Goal: Transaction & Acquisition: Purchase product/service

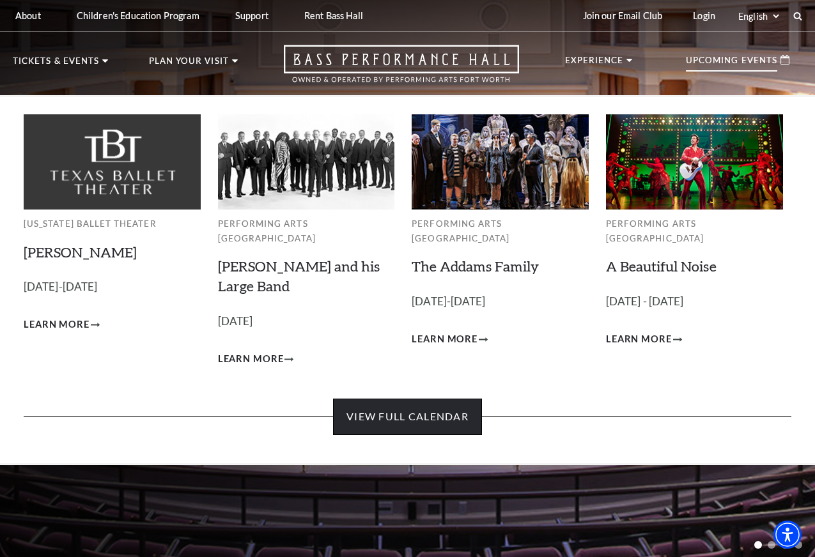
click at [425, 401] on link "View Full Calendar" at bounding box center [407, 417] width 149 height 36
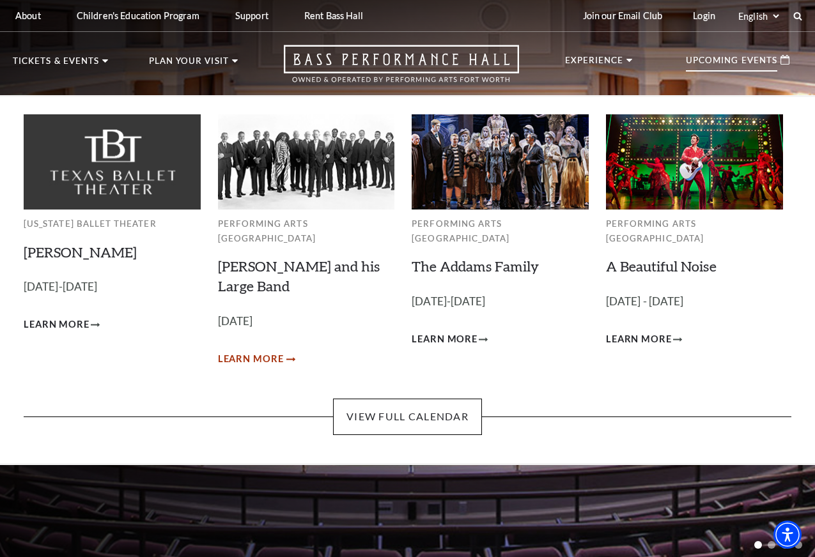
click at [259, 351] on span "Learn More" at bounding box center [251, 359] width 66 height 16
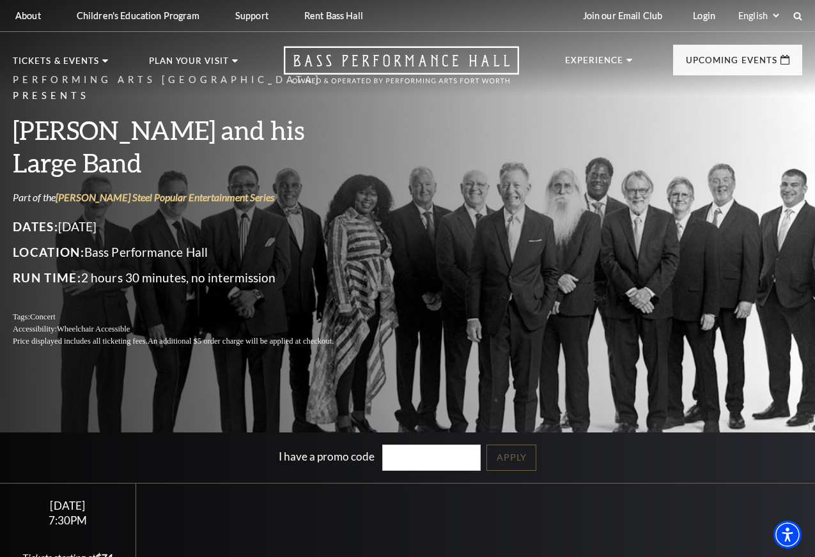
click at [150, 149] on h3 "[PERSON_NAME] and his Large Band" at bounding box center [188, 146] width 351 height 65
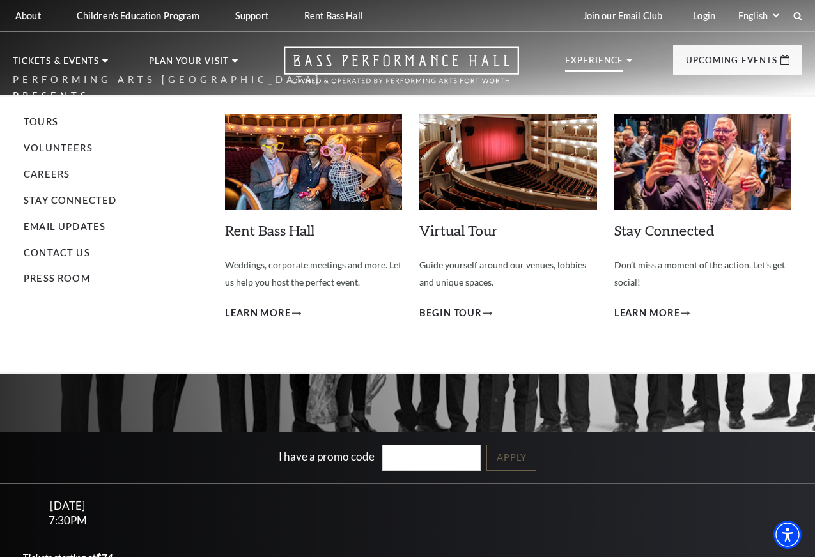
click at [633, 66] on li "Experience Tours Volunteers Careers Stay Connected Email Updates Contact Us Pre…" at bounding box center [599, 73] width 68 height 35
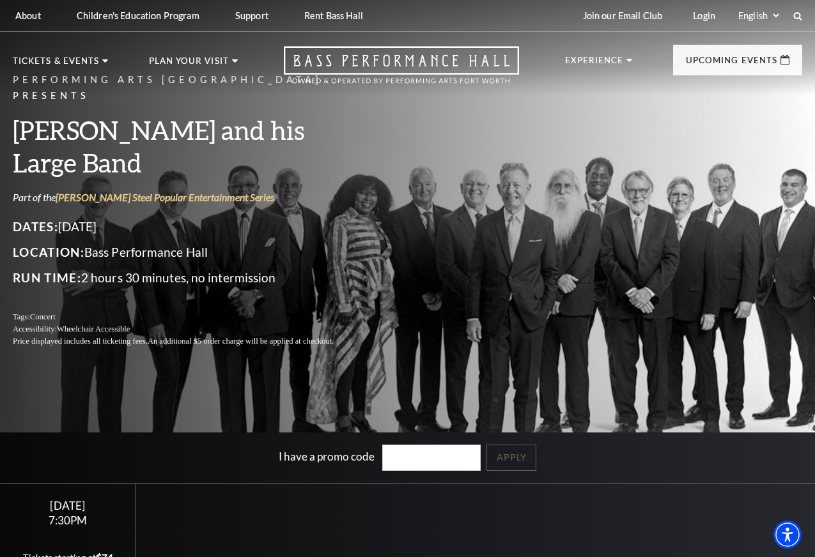
drag, startPoint x: 398, startPoint y: 279, endPoint x: 391, endPoint y: 272, distance: 9.5
click at [397, 279] on div "Performing Arts Fort Worth Presents Lyle Lovett and his Large Band Part of the …" at bounding box center [407, 209] width 815 height 301
click at [311, 142] on h3 "[PERSON_NAME] and his Large Band" at bounding box center [188, 146] width 351 height 65
drag, startPoint x: 235, startPoint y: 109, endPoint x: 210, endPoint y: 150, distance: 47.3
click at [235, 104] on p "Performing Arts [GEOGRAPHIC_DATA] Presents" at bounding box center [188, 88] width 351 height 32
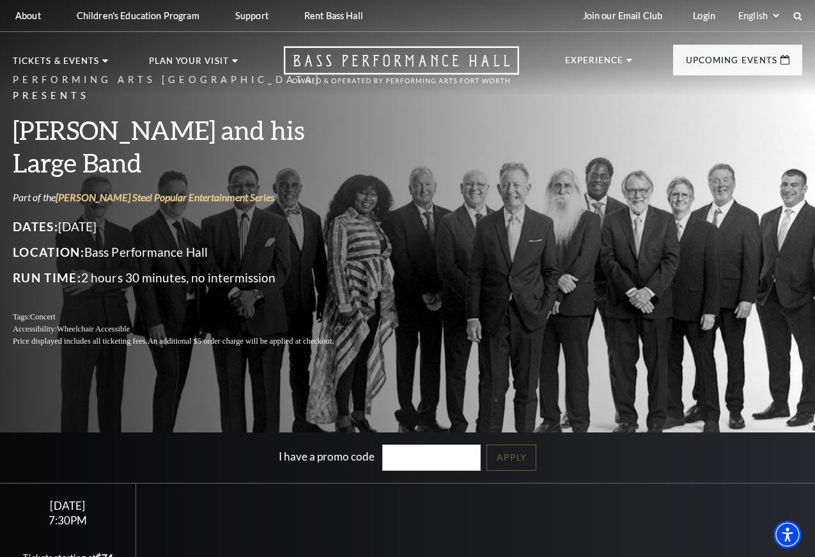
click at [178, 268] on p "Run Time: 2 hours 30 minutes, no intermission" at bounding box center [188, 278] width 351 height 20
click at [61, 512] on div "Friday October 17" at bounding box center [67, 505] width 105 height 13
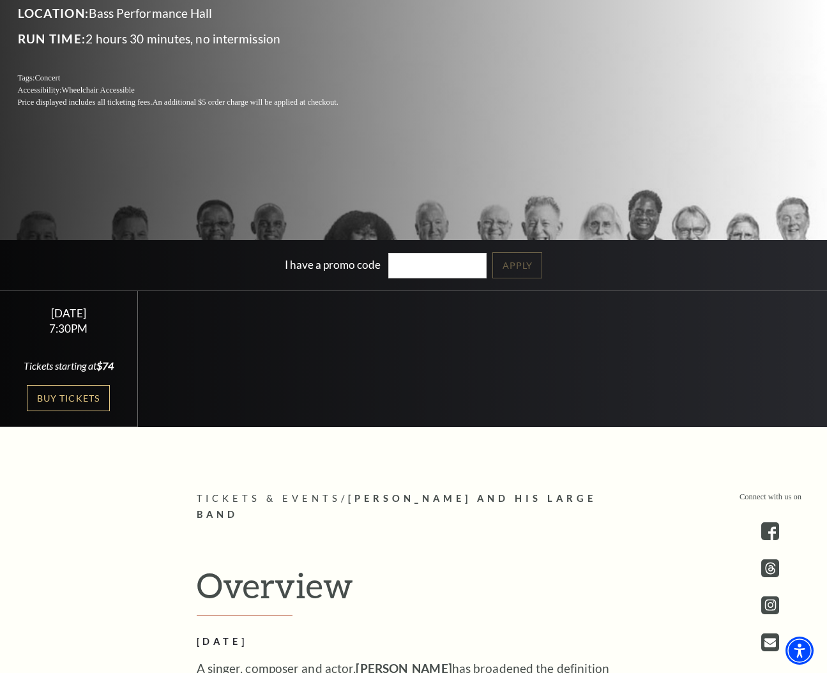
scroll to position [291, 0]
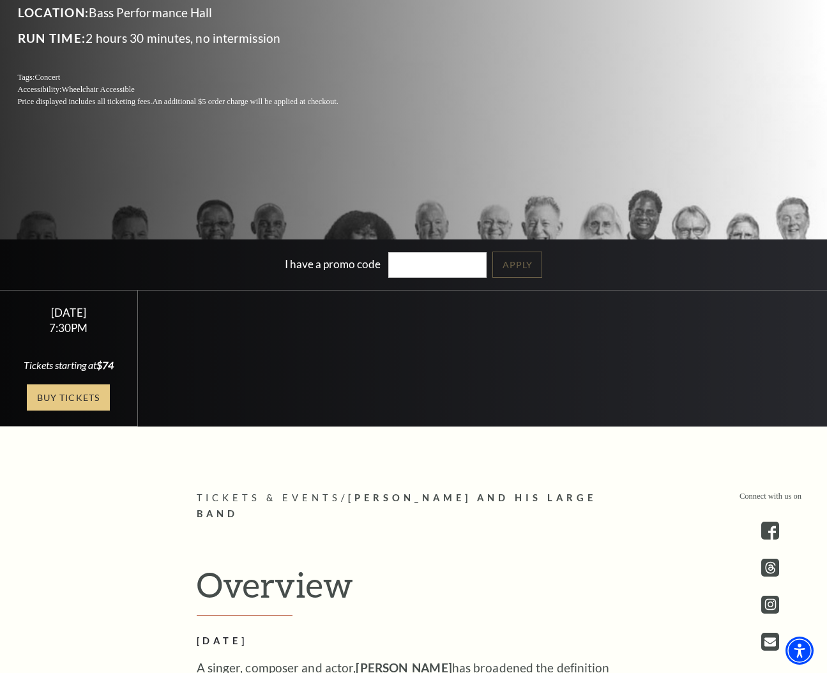
click at [74, 393] on link "Buy Tickets" at bounding box center [68, 398] width 83 height 26
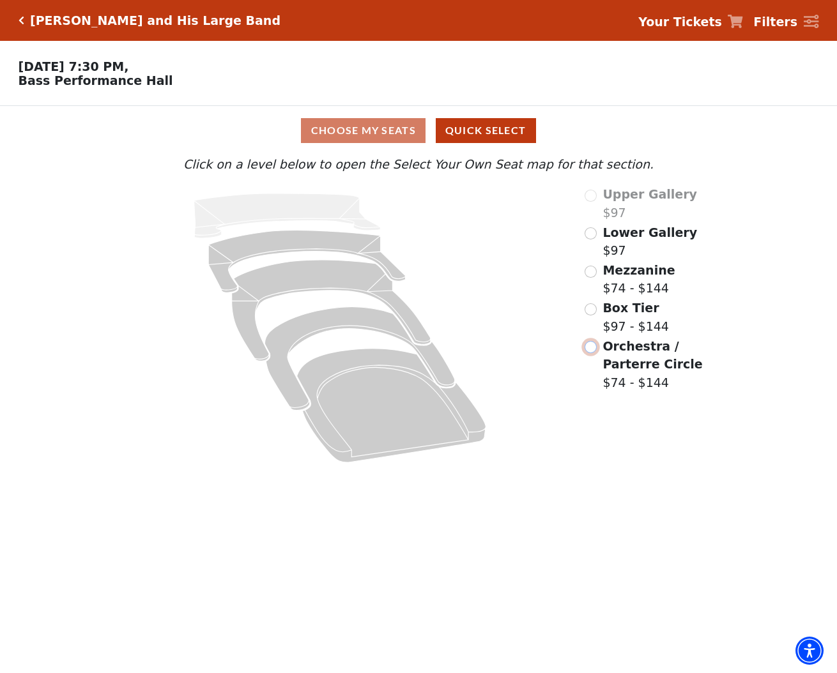
click at [592, 349] on input "Orchestra / Parterre Circle$74 - $144\a" at bounding box center [591, 347] width 12 height 12
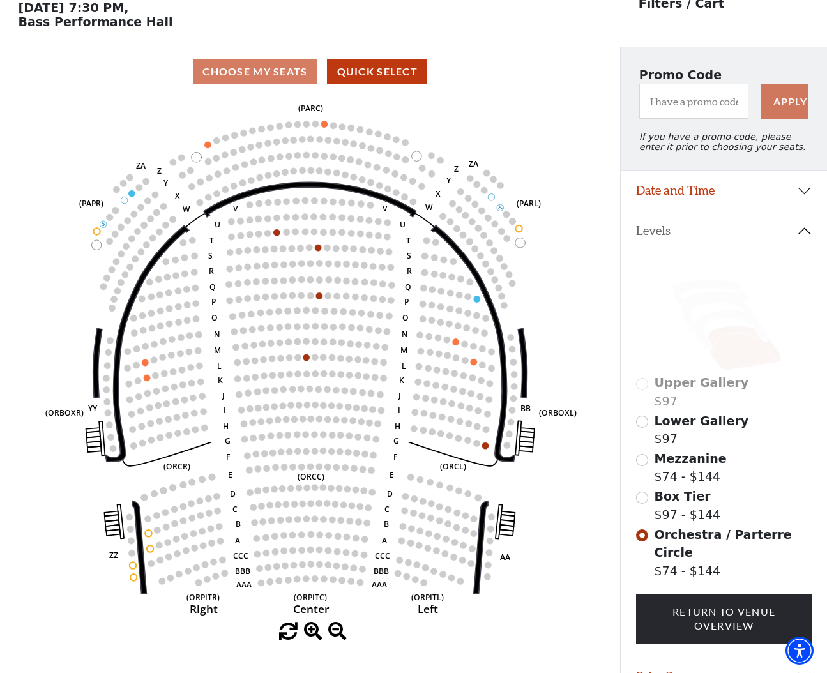
scroll to position [58, 0]
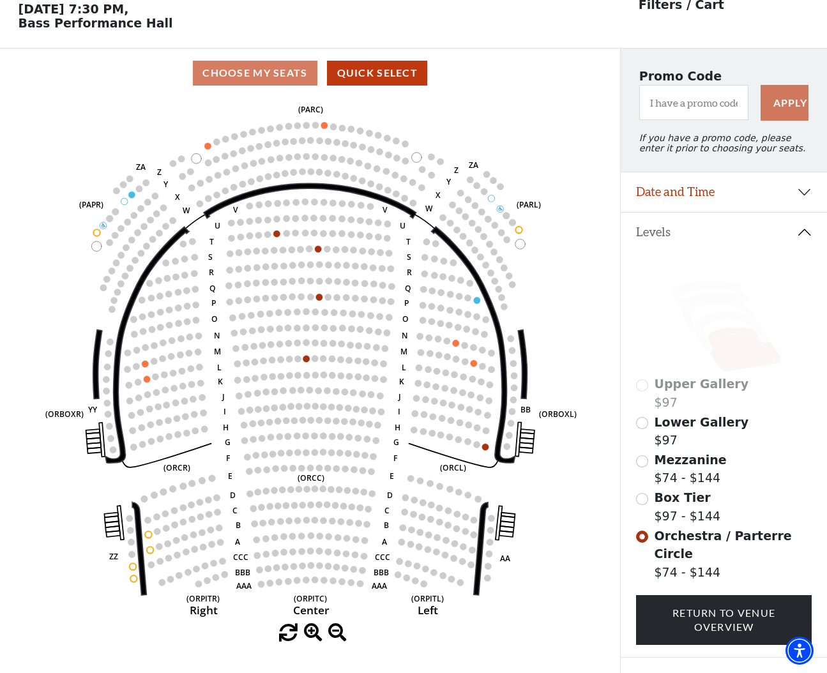
click at [279, 77] on div "Choose My Seats Quick Select" at bounding box center [310, 73] width 620 height 25
click at [644, 504] on input "Box Tier$97 - $144\a" at bounding box center [642, 499] width 12 height 12
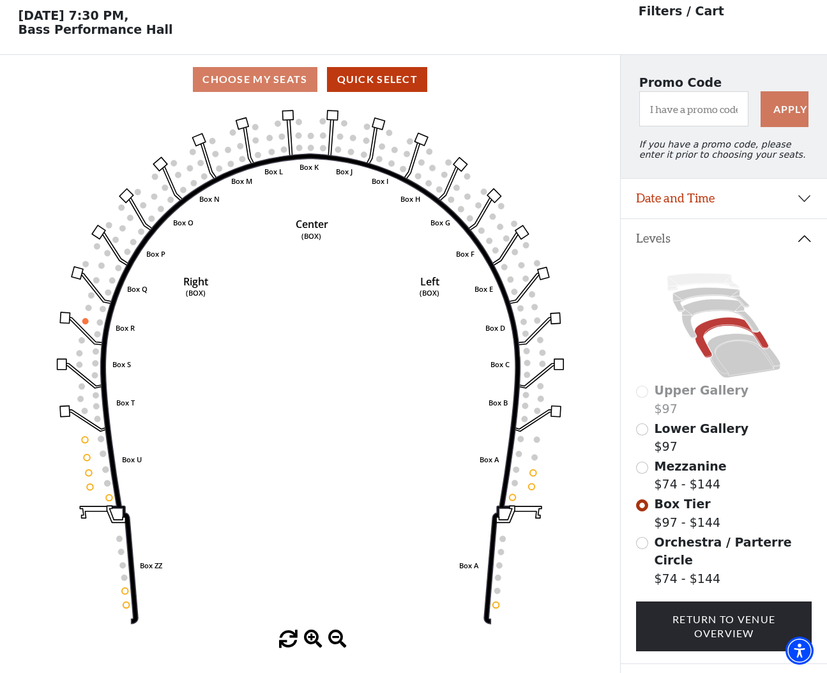
scroll to position [59, 0]
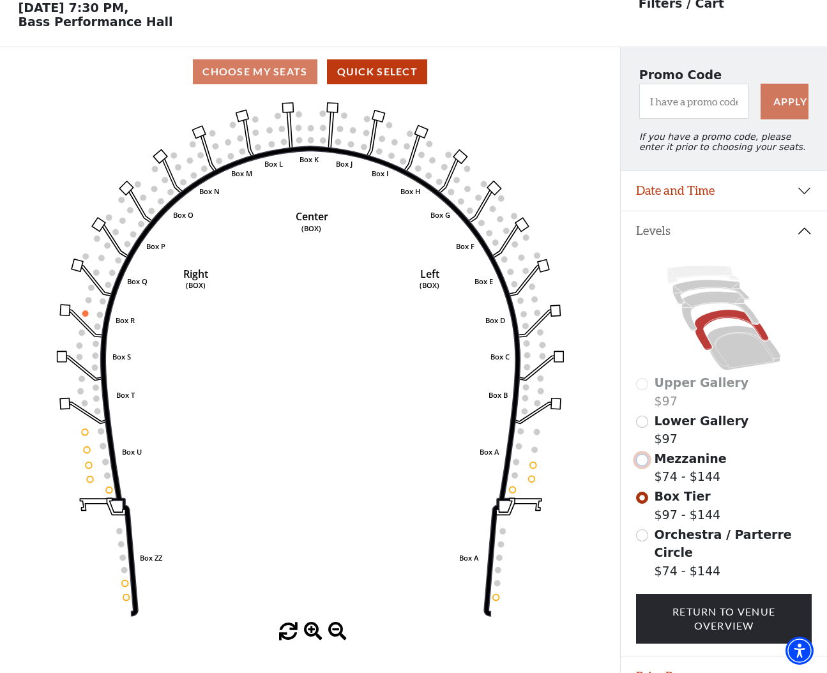
click at [640, 464] on input "Mezzanine$74 - $144\a" at bounding box center [642, 460] width 12 height 12
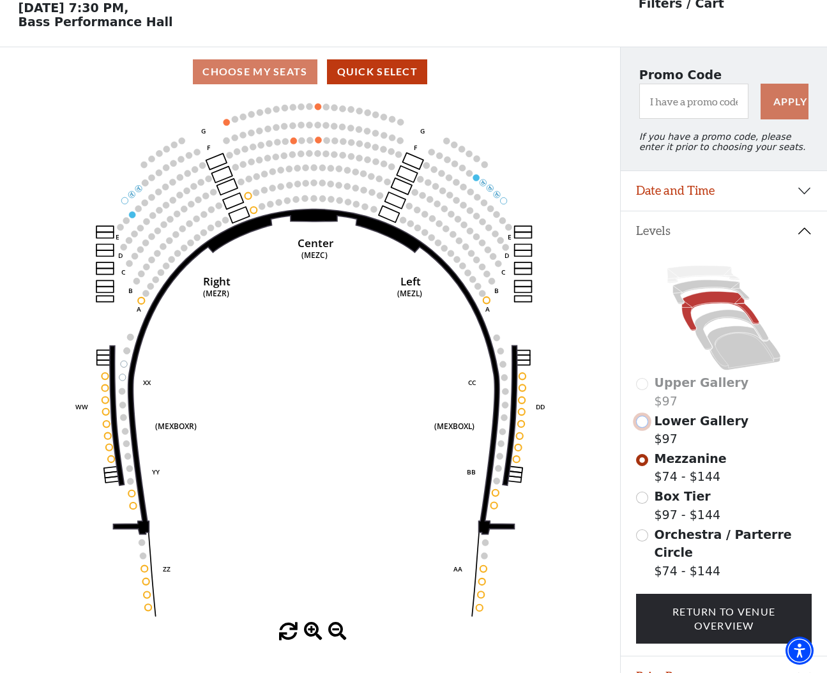
click at [642, 420] on input "Lower Gallery$97\a" at bounding box center [642, 422] width 12 height 12
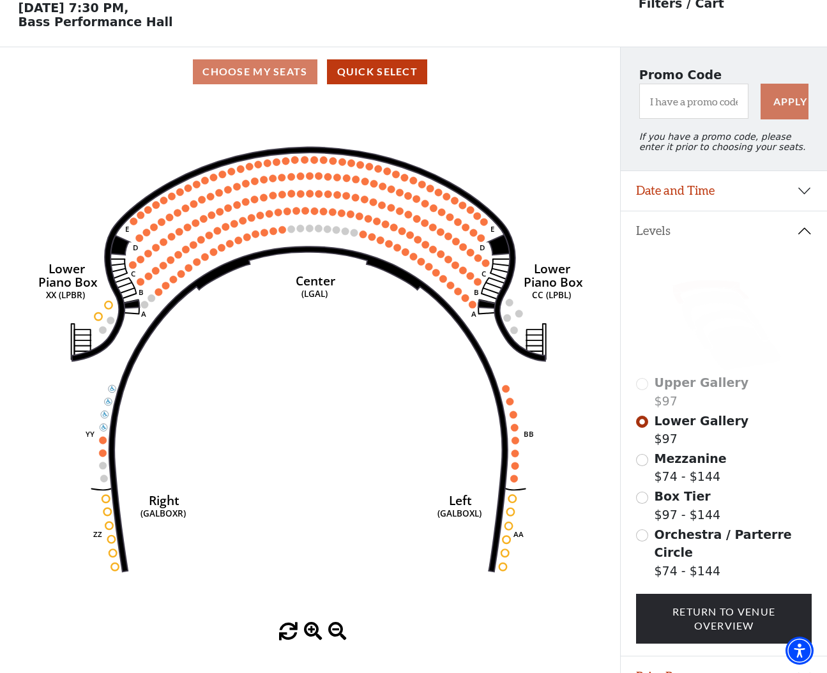
click at [272, 83] on div "Choose My Seats Quick Select" at bounding box center [310, 71] width 620 height 25
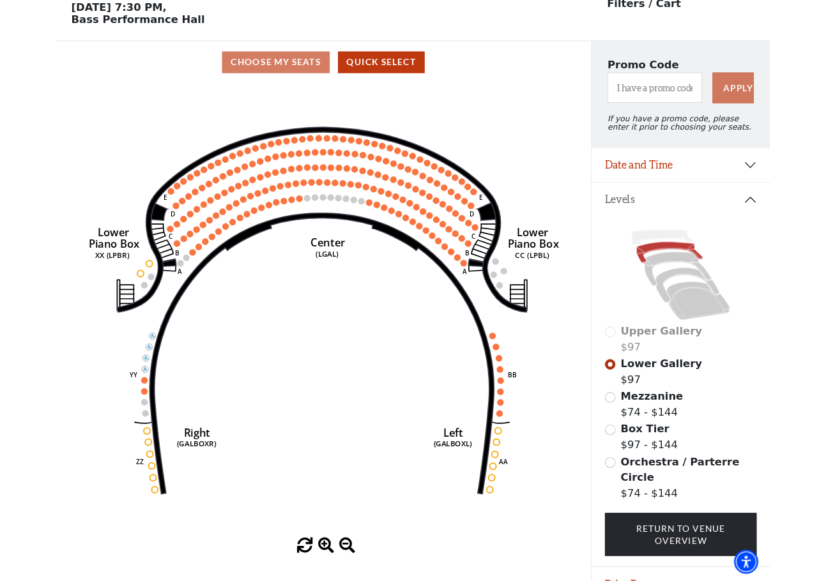
scroll to position [59, 0]
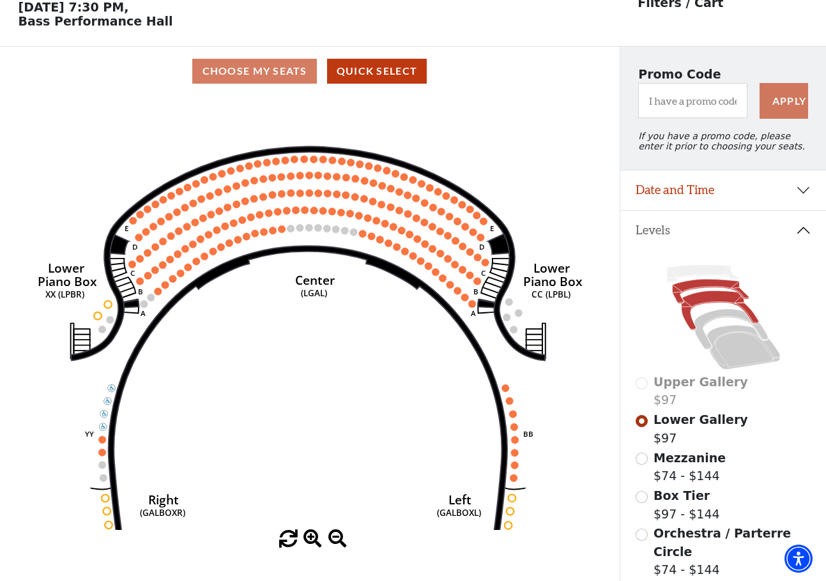
click at [700, 303] on icon at bounding box center [719, 310] width 77 height 39
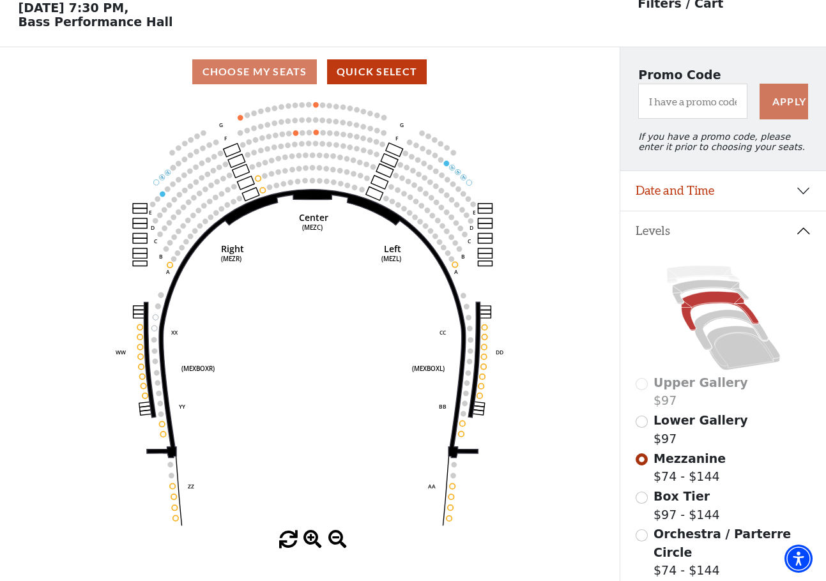
scroll to position [54, 0]
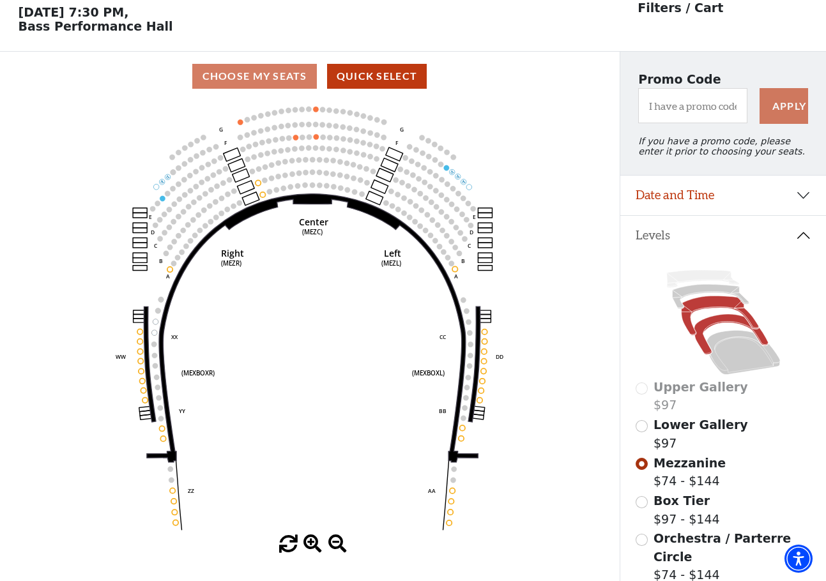
click at [708, 321] on icon at bounding box center [731, 334] width 74 height 40
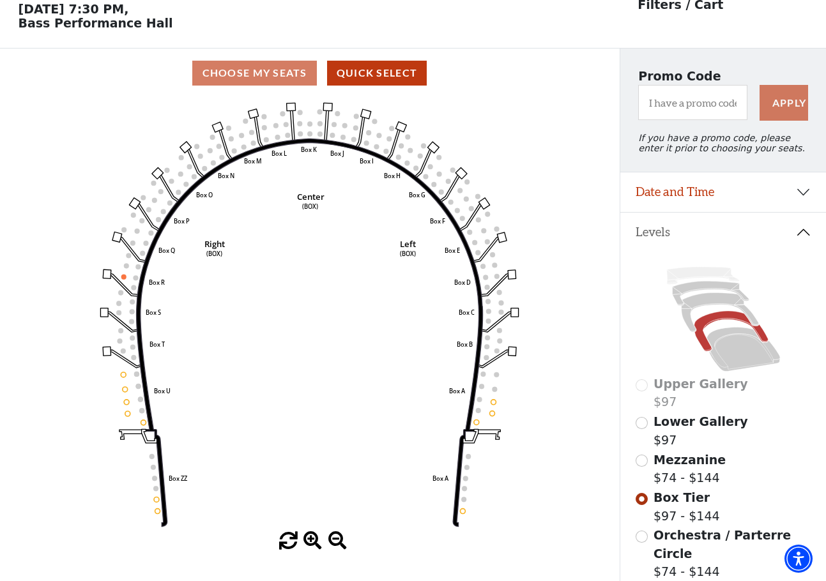
scroll to position [59, 0]
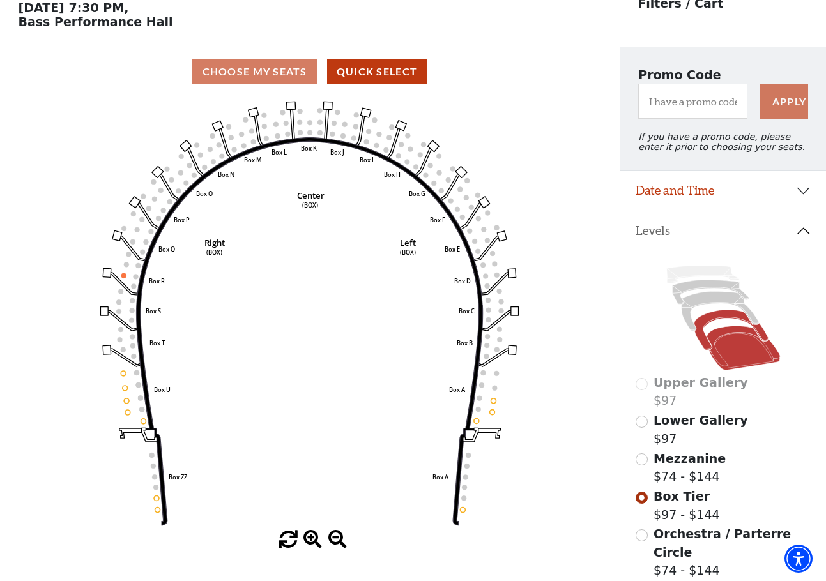
click at [718, 336] on icon at bounding box center [743, 348] width 73 height 44
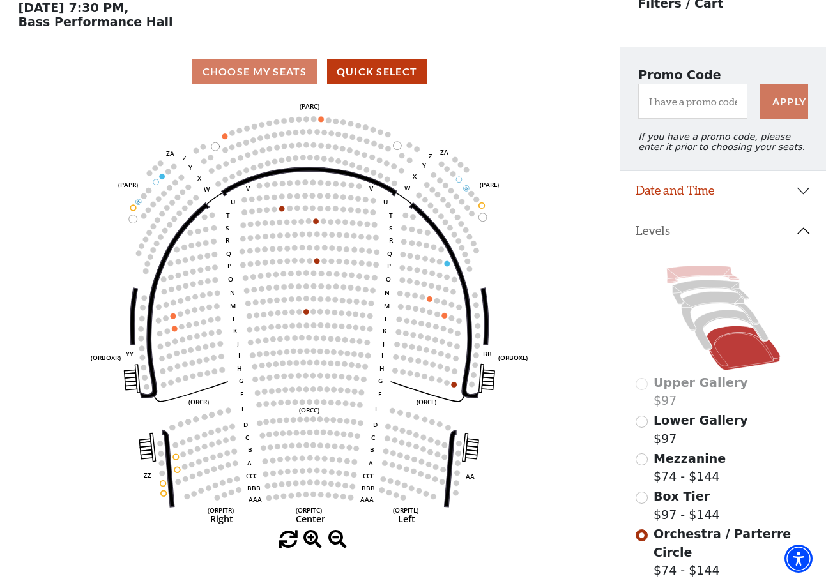
click at [698, 270] on icon at bounding box center [702, 274] width 72 height 17
click at [697, 288] on icon at bounding box center [710, 292] width 77 height 24
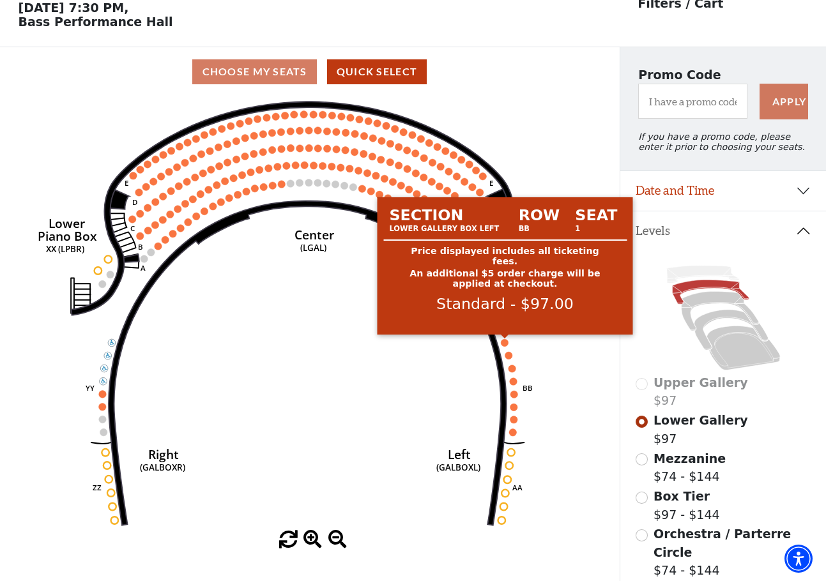
click at [505, 343] on circle at bounding box center [506, 343] width 8 height 8
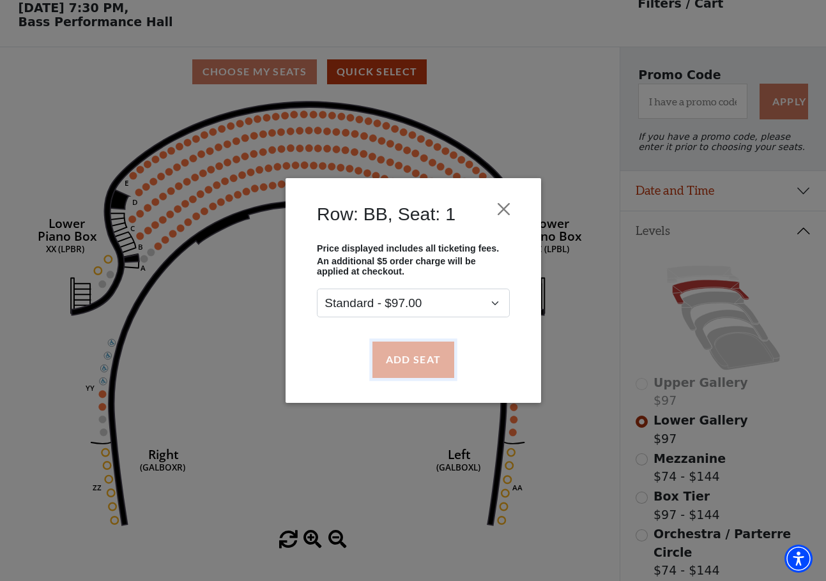
click at [418, 356] on button "Add Seat" at bounding box center [413, 360] width 82 height 36
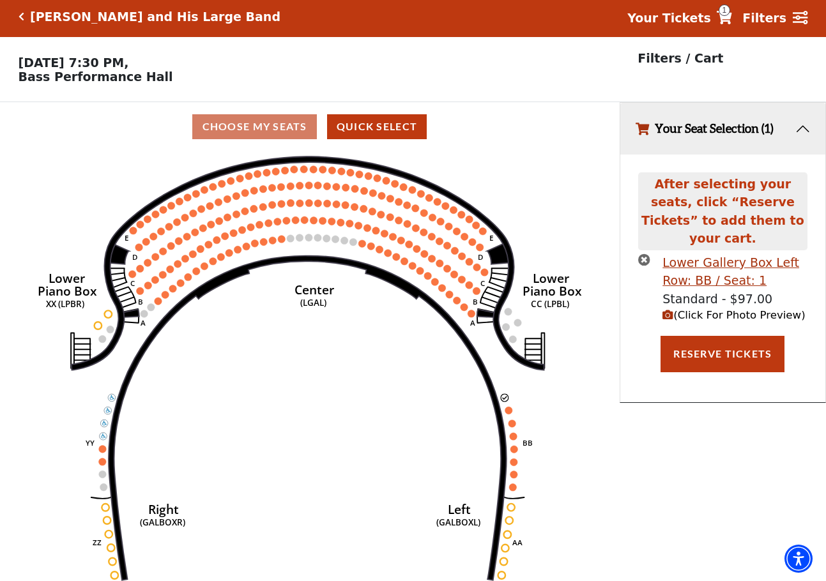
scroll to position [0, 0]
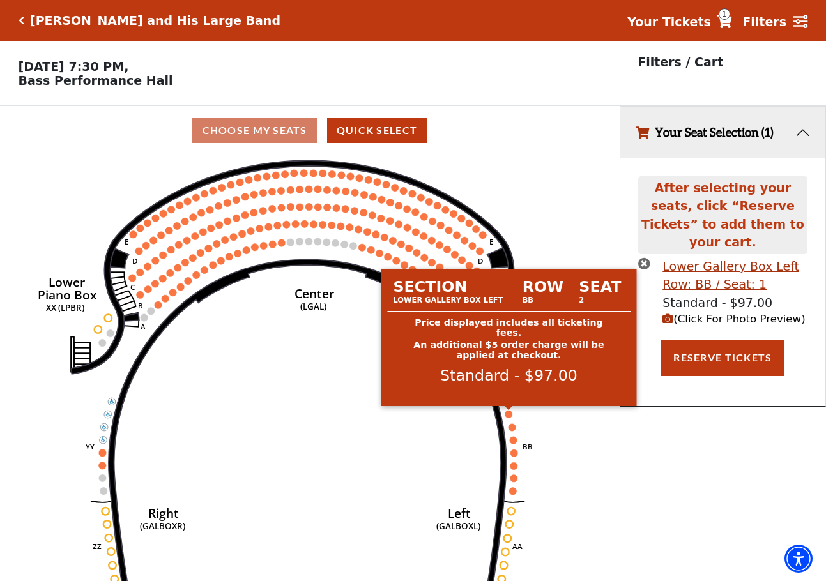
click at [510, 414] on circle at bounding box center [509, 415] width 8 height 8
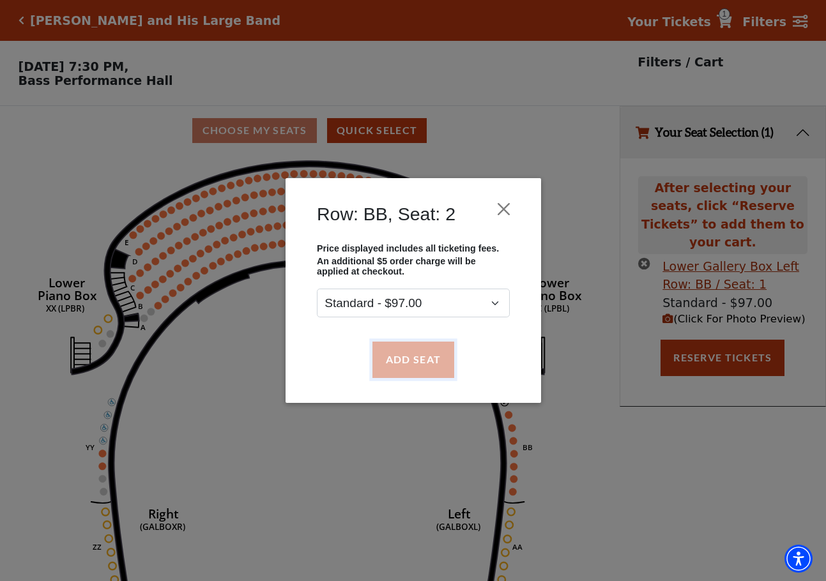
click at [424, 364] on button "Add Seat" at bounding box center [413, 360] width 82 height 36
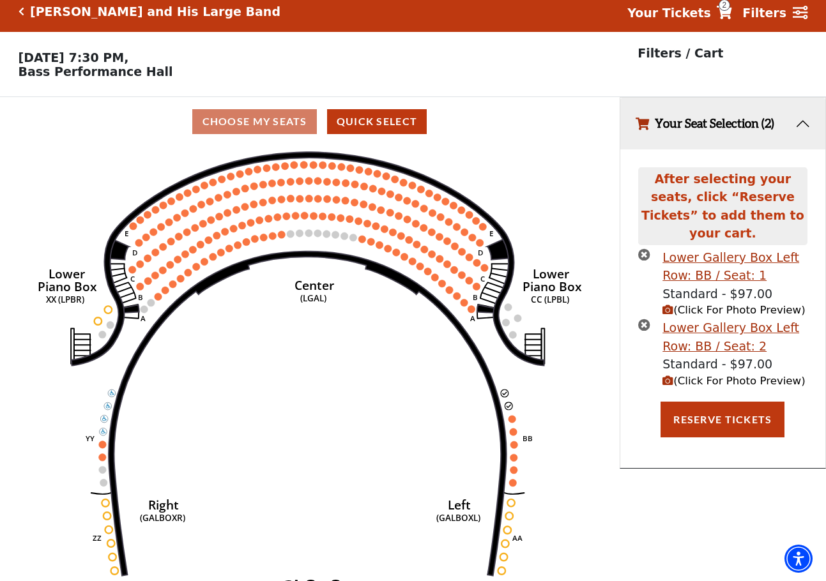
scroll to position [27, 0]
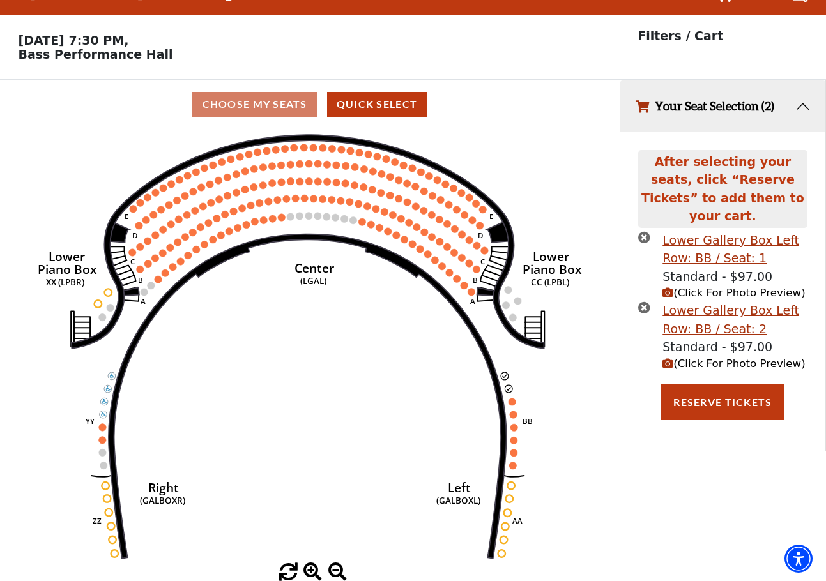
click at [669, 288] on icon "(Click For Photo Preview)" at bounding box center [668, 293] width 11 height 11
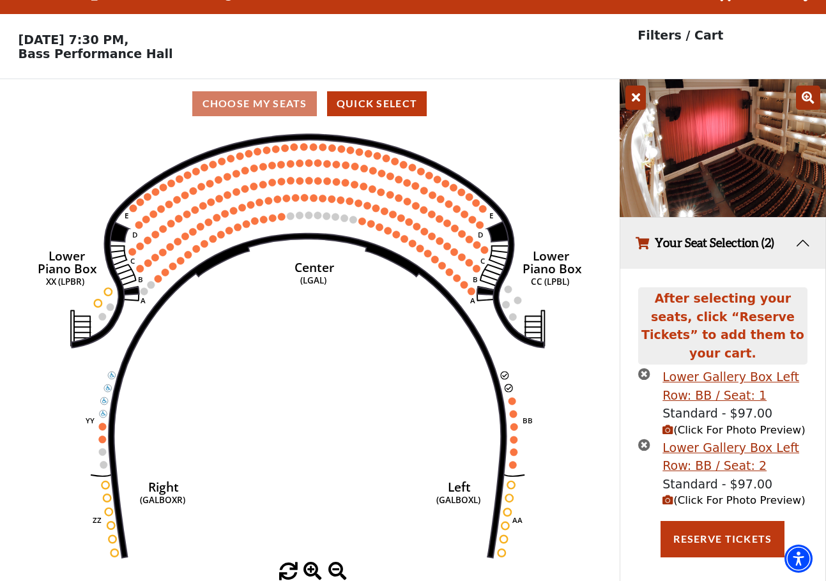
click at [667, 495] on icon "(Click For Photo Preview)" at bounding box center [668, 500] width 11 height 11
click at [668, 495] on icon "(Click For Photo Preview)" at bounding box center [668, 500] width 11 height 11
click at [665, 425] on icon "(Click For Photo Preview)" at bounding box center [668, 430] width 11 height 11
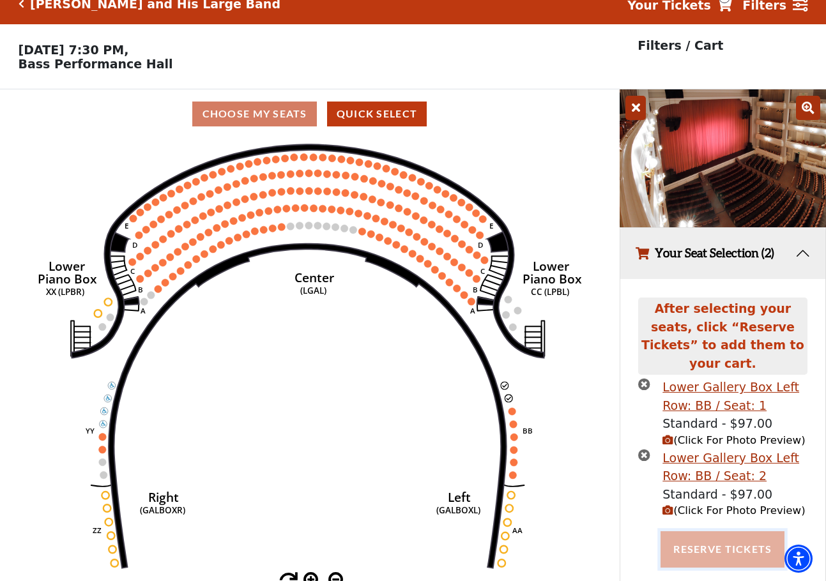
click at [717, 532] on button "Reserve Tickets" at bounding box center [723, 550] width 124 height 36
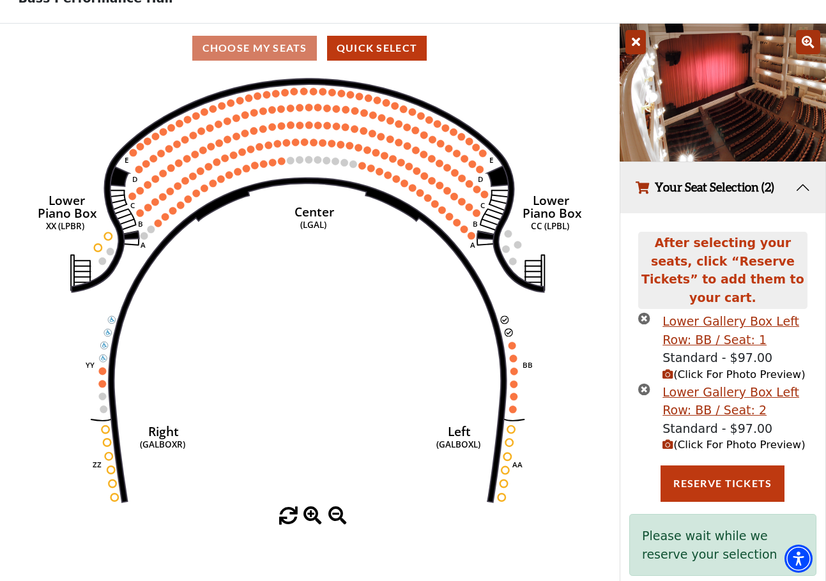
scroll to position [90, 0]
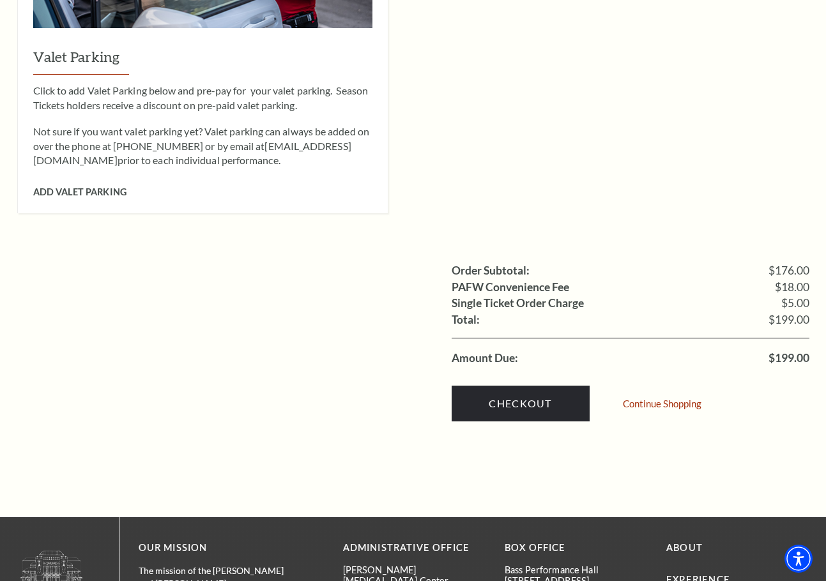
scroll to position [1088, 0]
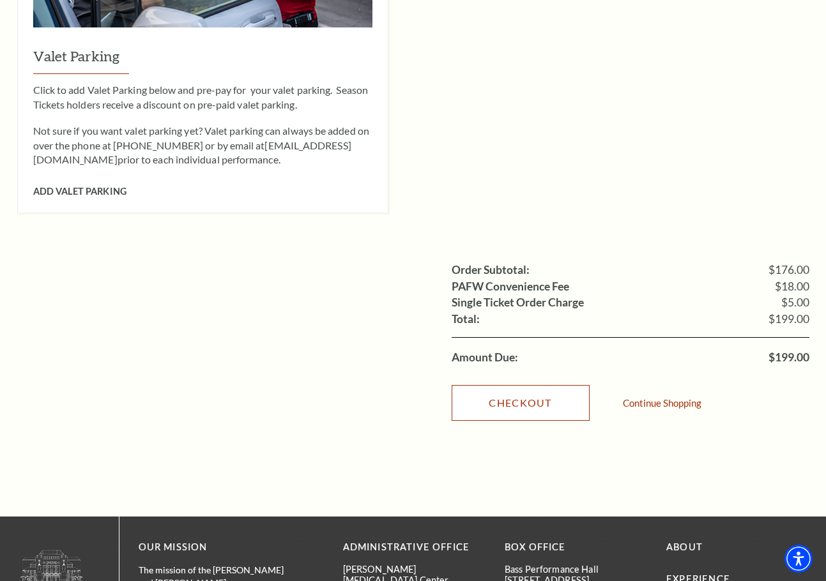
click at [502, 386] on link "Checkout" at bounding box center [521, 403] width 138 height 36
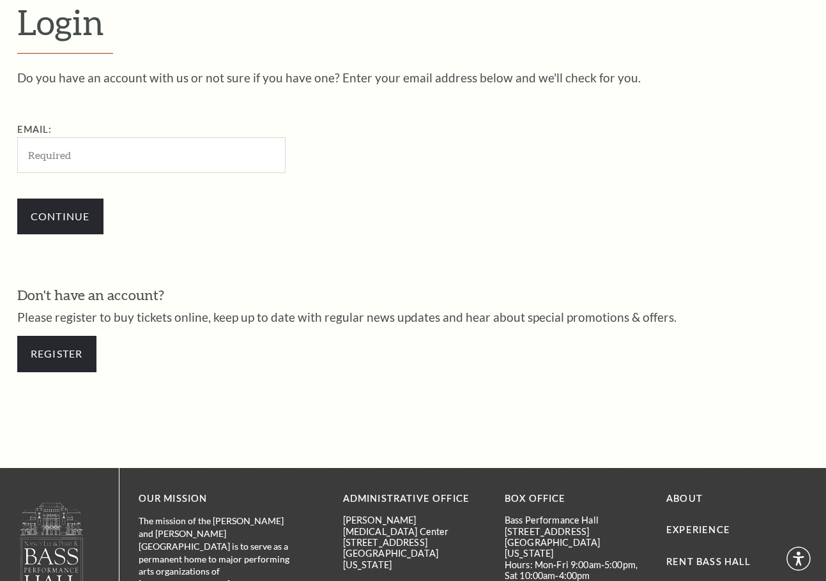
scroll to position [349, 0]
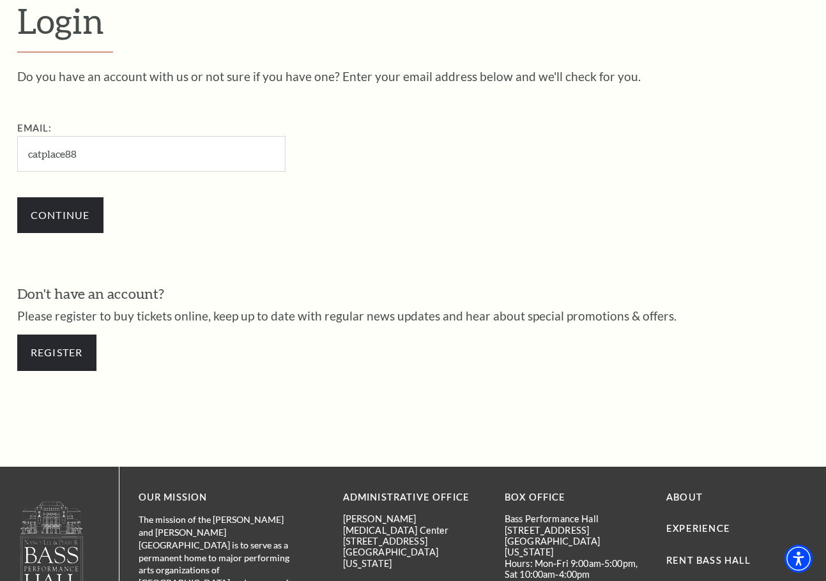
type input "[EMAIL_ADDRESS][DOMAIN_NAME]"
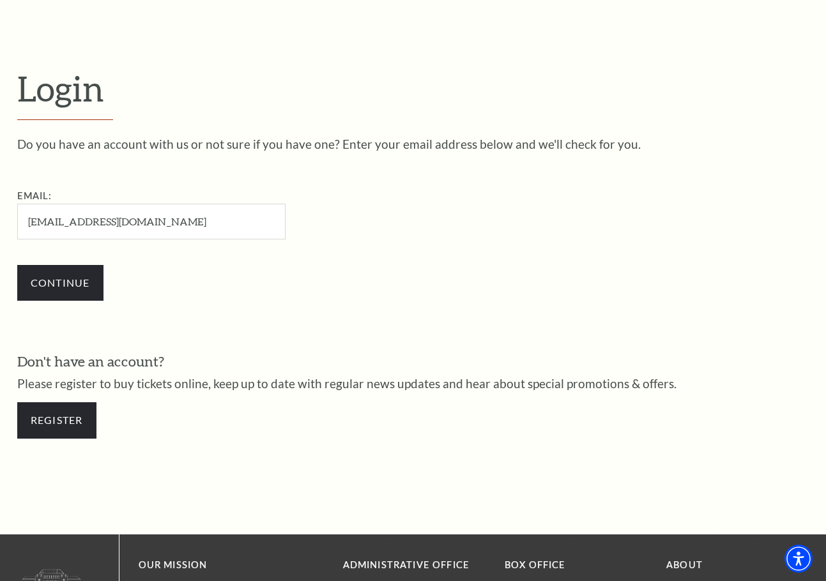
scroll to position [369, 0]
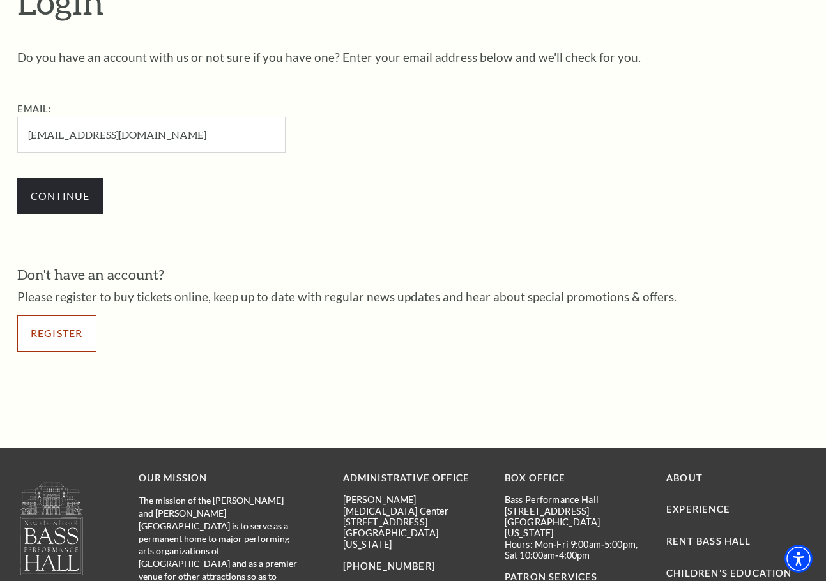
click at [64, 337] on link "Register" at bounding box center [56, 334] width 79 height 36
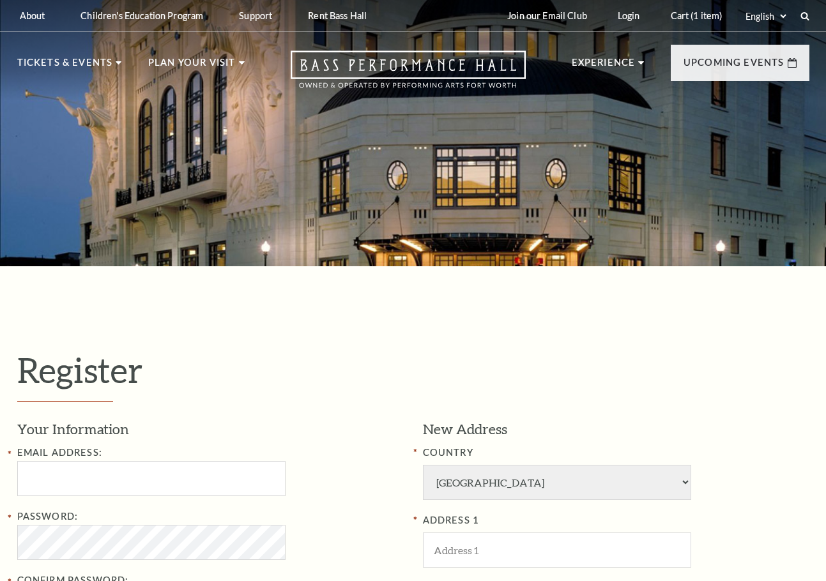
select select "1"
select select "TX"
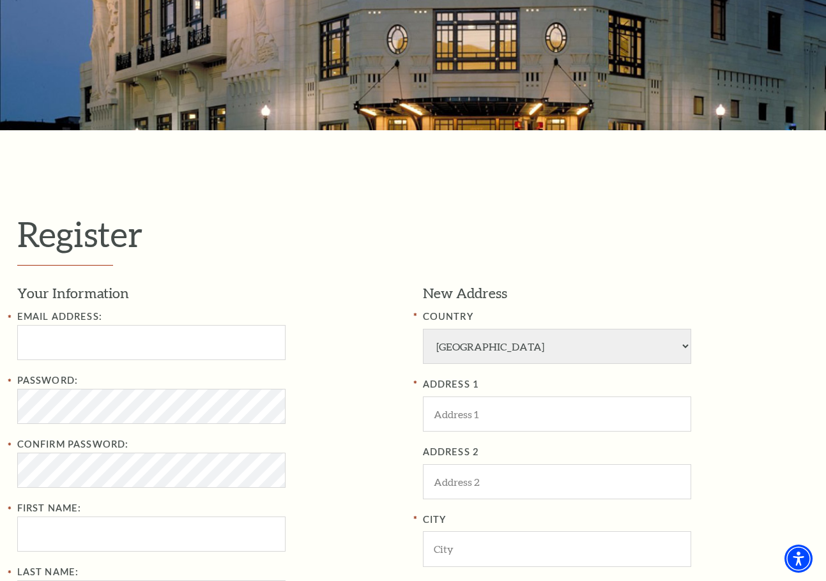
scroll to position [146, 0]
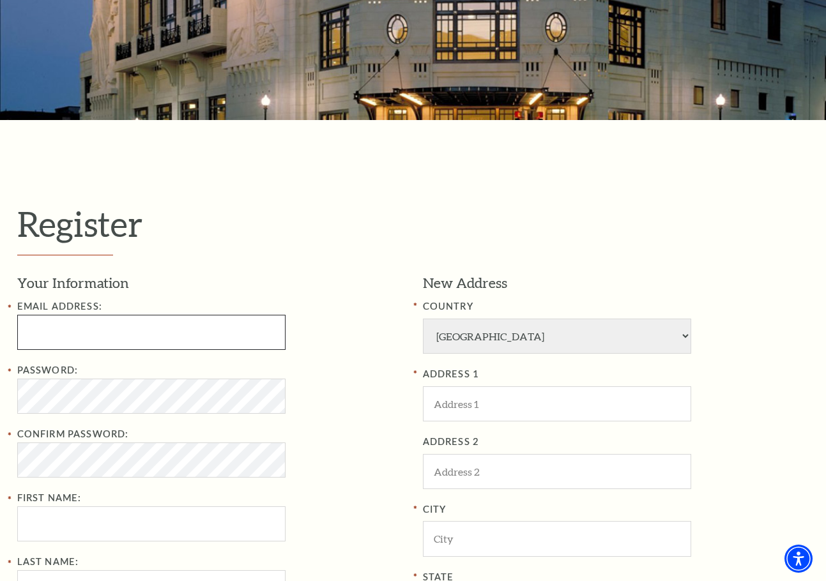
click at [162, 332] on input "Email Address:" at bounding box center [151, 332] width 268 height 35
type input "catplace88@hotmail.com"
type input "Samuel"
type input "Ross"
type input "9493224476"
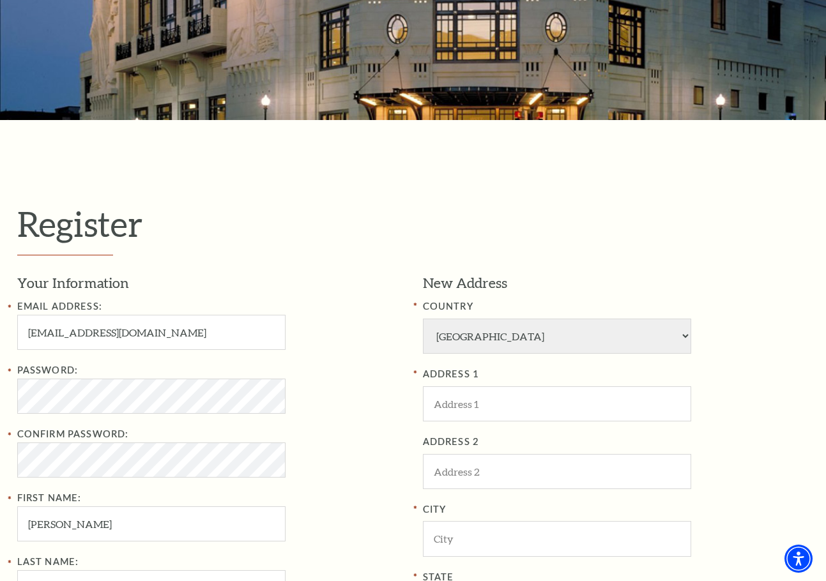
type input "399 Graham Drive"
type input "Coppell"
type input "75019-7500"
type input "949-322-4476"
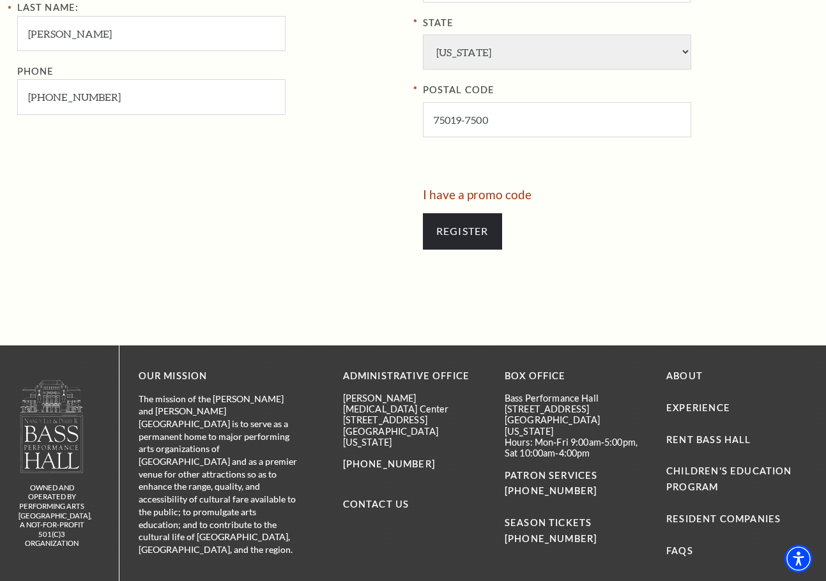
scroll to position [793, 0]
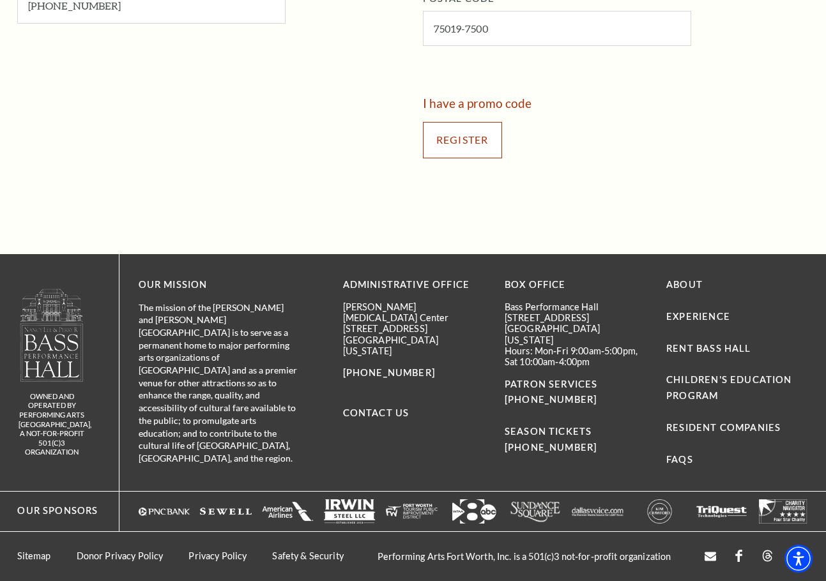
click at [455, 142] on input "Register" at bounding box center [462, 140] width 79 height 36
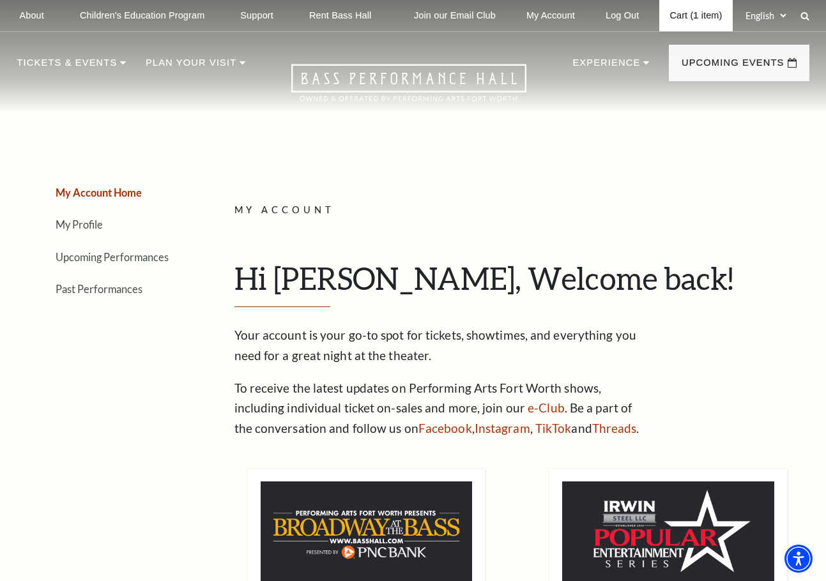
click at [690, 17] on link "Cart (1 item)" at bounding box center [695, 15] width 73 height 31
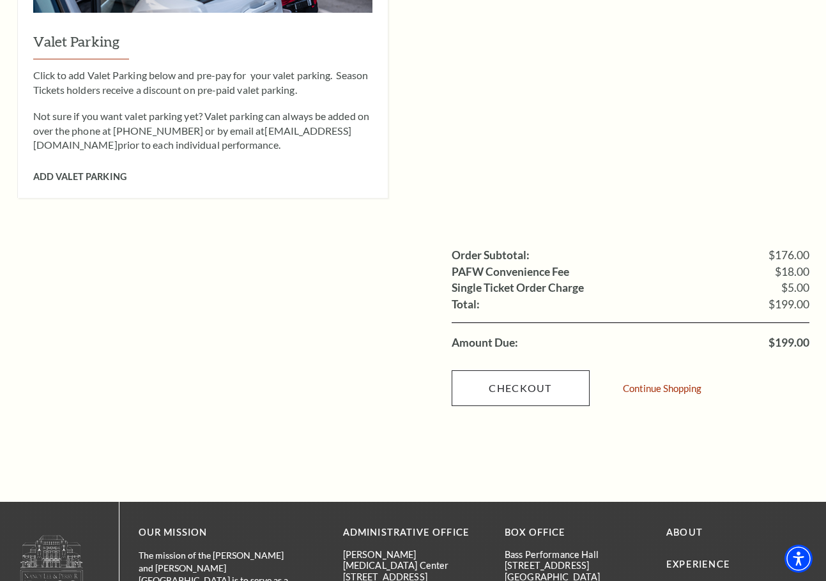
scroll to position [1106, 0]
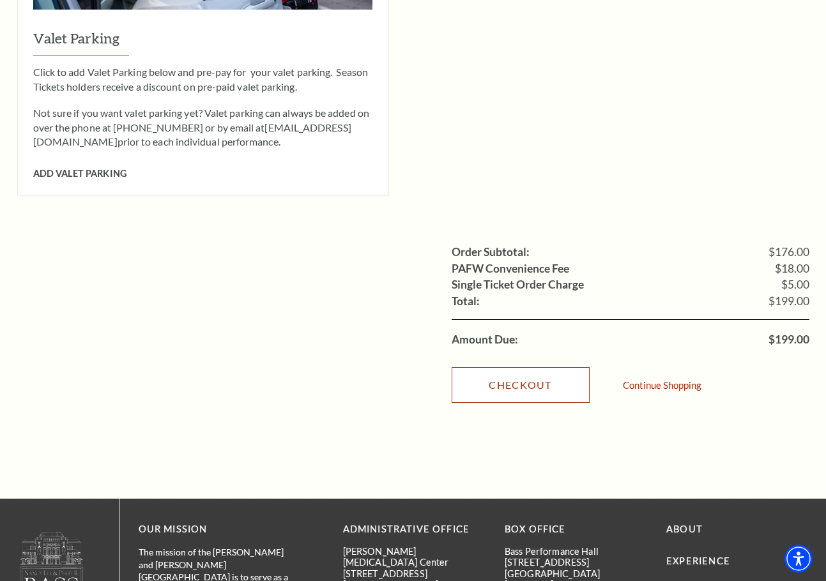
click at [516, 367] on link "Checkout" at bounding box center [521, 385] width 138 height 36
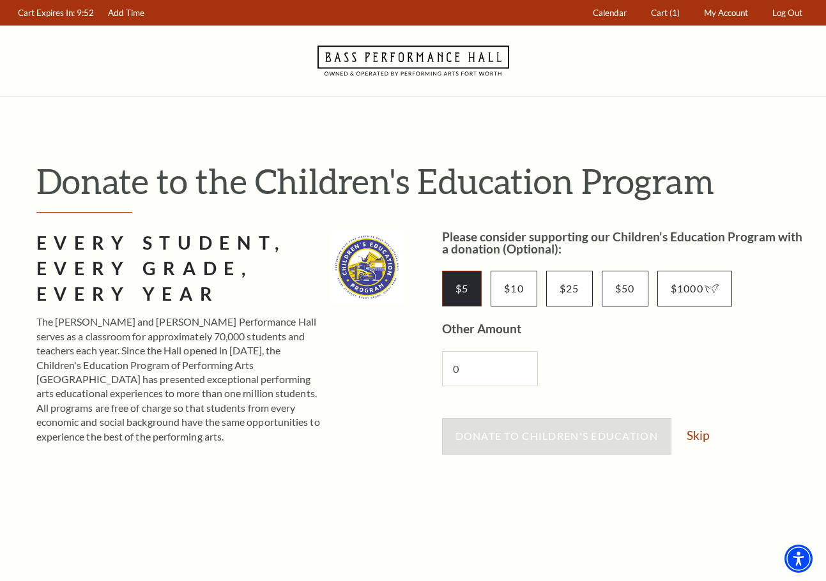
click at [456, 282] on input "$5" at bounding box center [462, 289] width 40 height 36
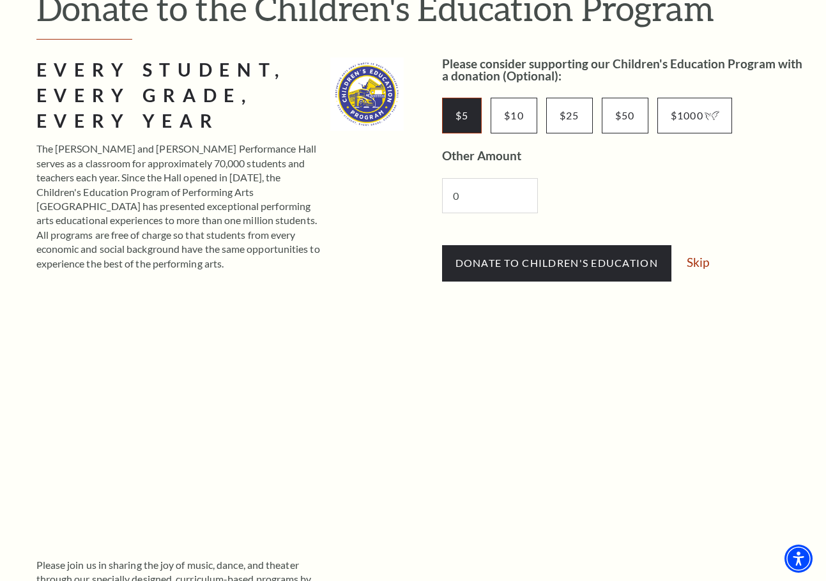
scroll to position [171, 0]
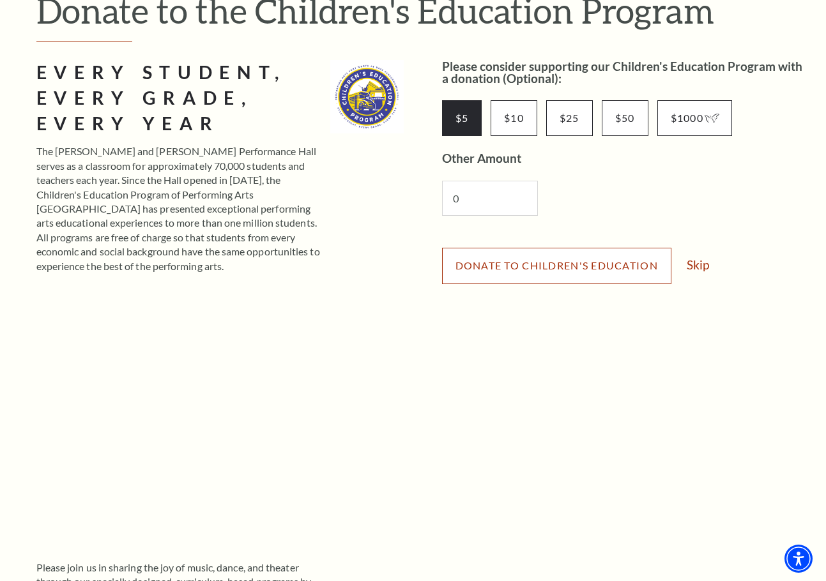
click at [514, 272] on button "Donate to Children's Education" at bounding box center [556, 266] width 229 height 36
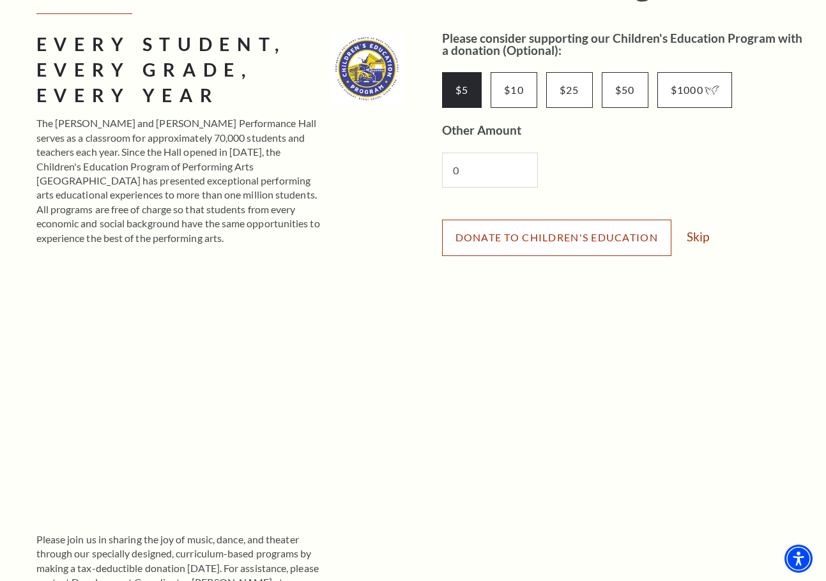
scroll to position [198, 0]
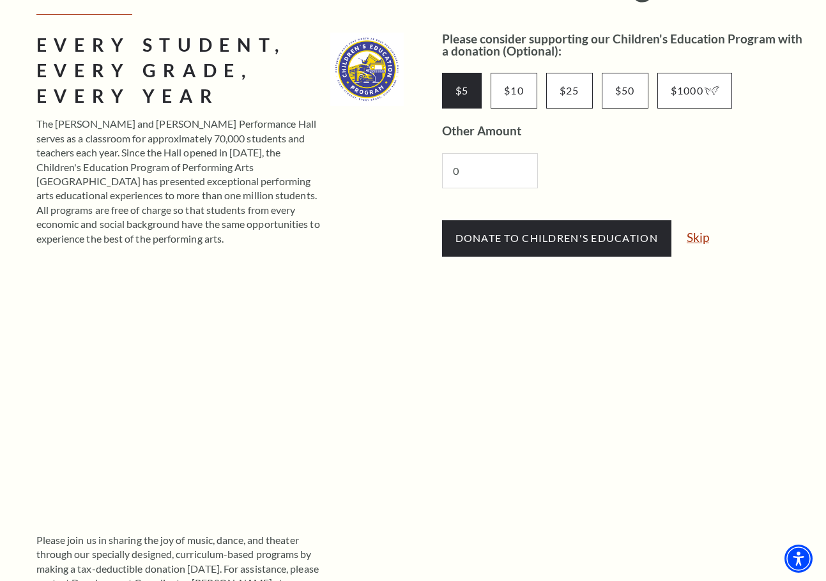
click at [697, 239] on link "Skip" at bounding box center [698, 237] width 22 height 12
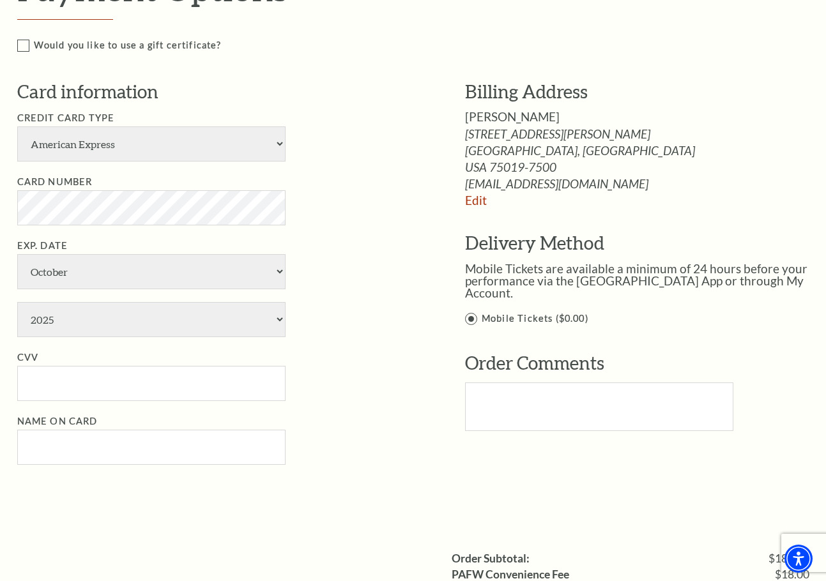
scroll to position [737, 0]
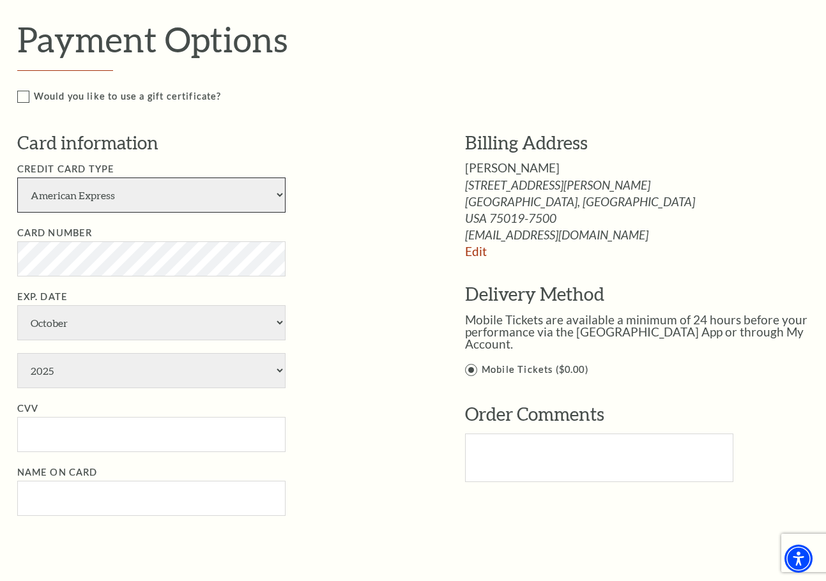
click at [279, 203] on select "American Express Visa Master Card Discover" at bounding box center [151, 195] width 268 height 35
select select "24"
click at [17, 178] on select "American Express Visa Master Card Discover" at bounding box center [151, 195] width 268 height 35
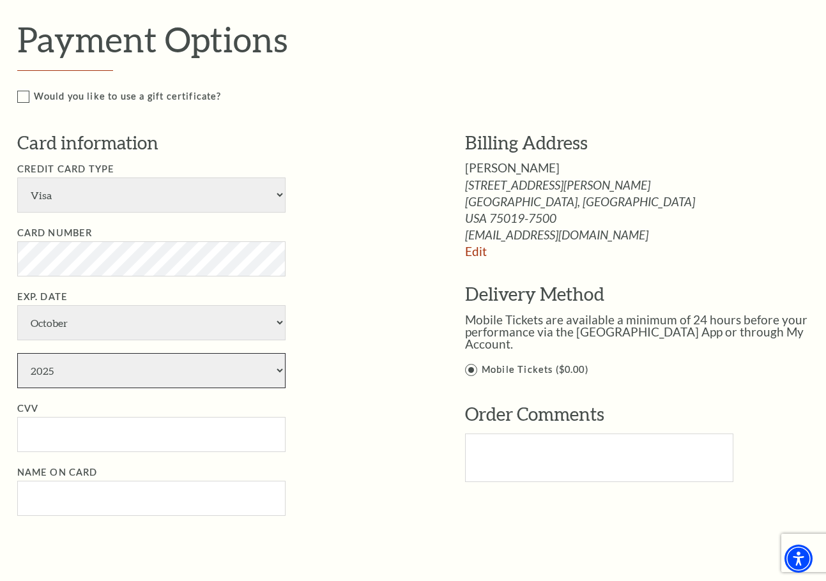
click at [272, 371] on select "2025 2026 2027 2028 2029 2030 2031 2032 2033 2034" at bounding box center [151, 370] width 268 height 35
select select "2029"
click at [17, 354] on select "2025 2026 2027 2028 2029 2030 2031 2032 2033 2034" at bounding box center [151, 370] width 268 height 35
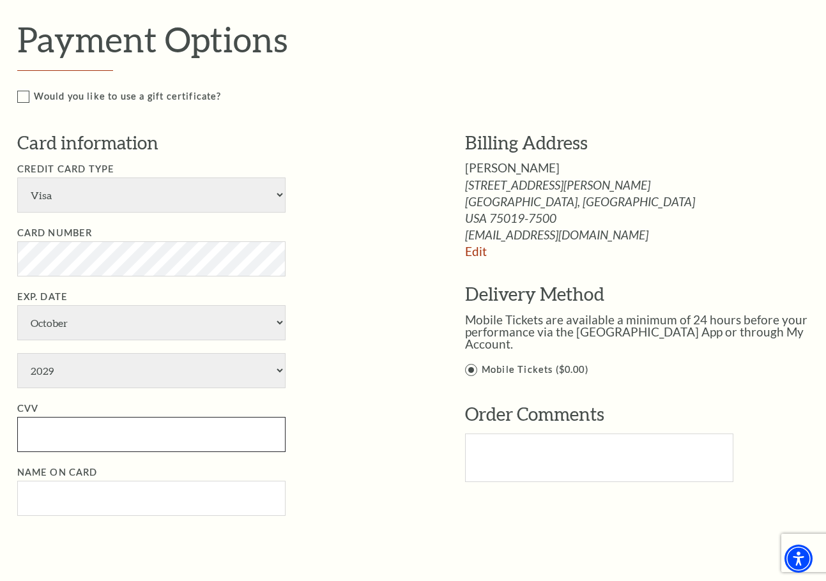
click at [138, 431] on input "CVV" at bounding box center [151, 434] width 268 height 35
type input "661"
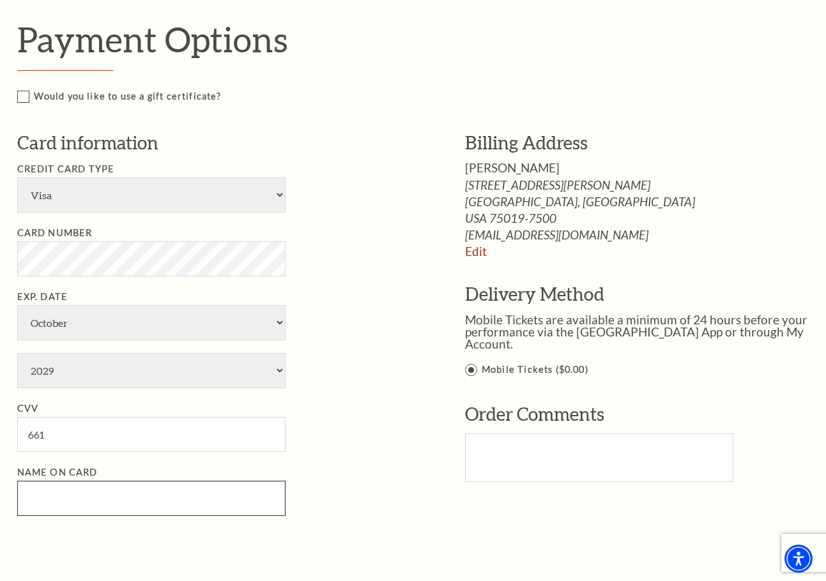
click at [157, 498] on input "Name on Card" at bounding box center [151, 498] width 268 height 35
type input "Samuel S Ross"
click at [472, 362] on label "Mobile Tickets ($0.00)" at bounding box center [650, 370] width 371 height 16
click at [0, 0] on input "Mobile Tickets ($0.00)" at bounding box center [0, 0] width 0 height 0
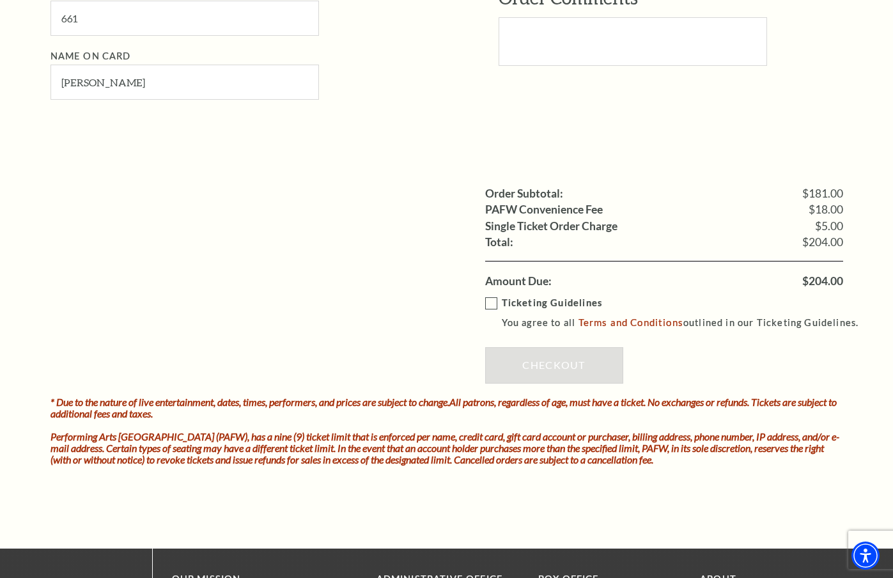
scroll to position [1146, 0]
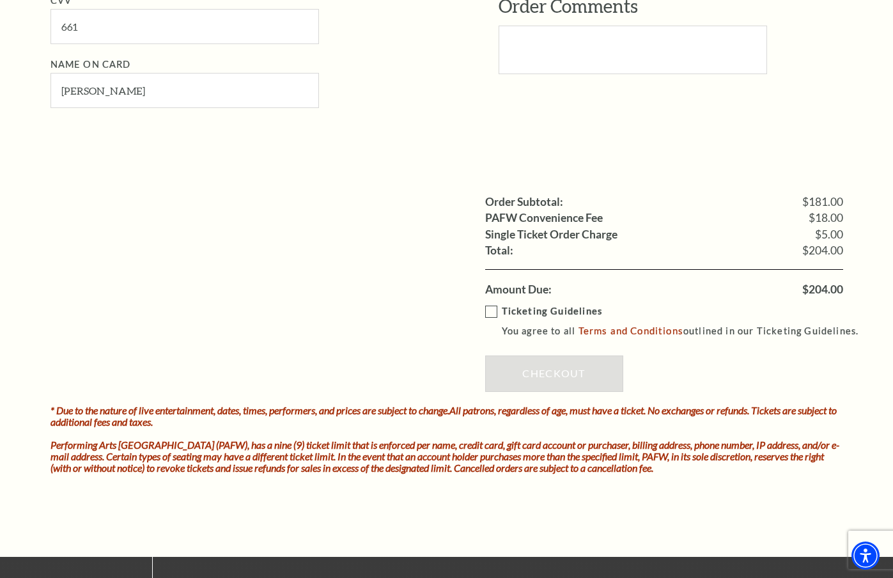
click at [492, 311] on label "Ticketing Guidelines You agree to all Terms and Conditions outlined in our Tick…" at bounding box center [677, 320] width 385 height 35
click at [0, 0] on input "Ticketing Guidelines You agree to all Terms and Conditions outlined in our Tick…" at bounding box center [0, 0] width 0 height 0
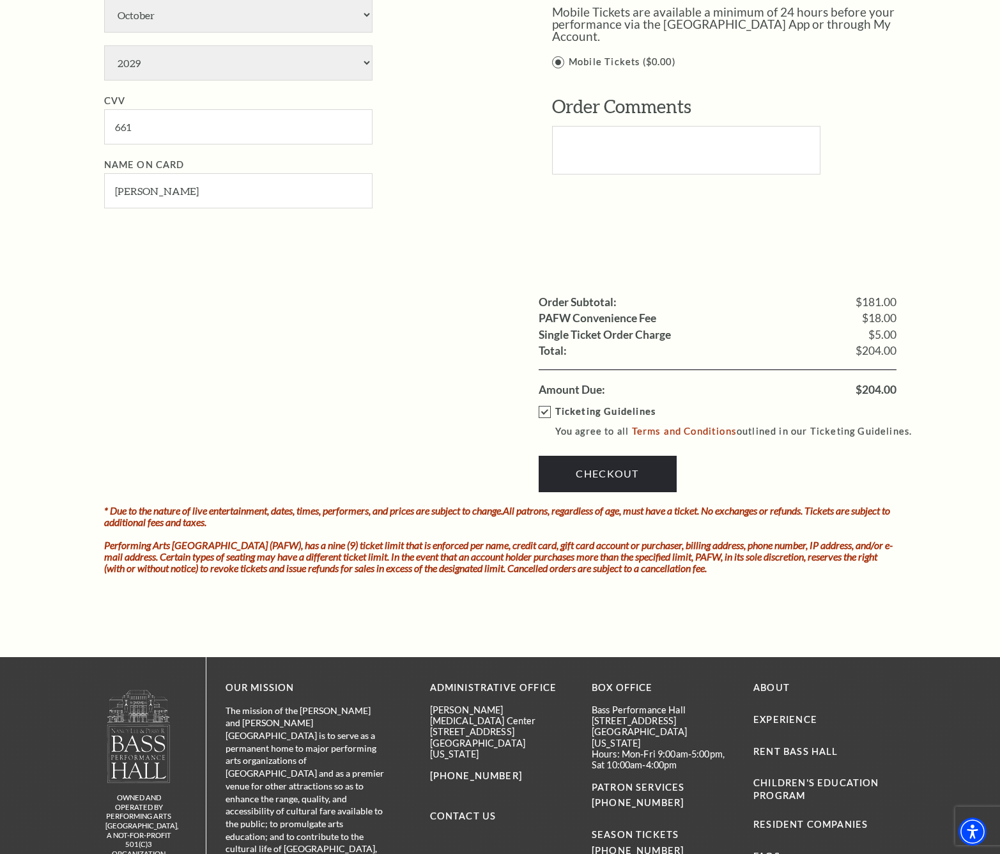
scroll to position [1169, 0]
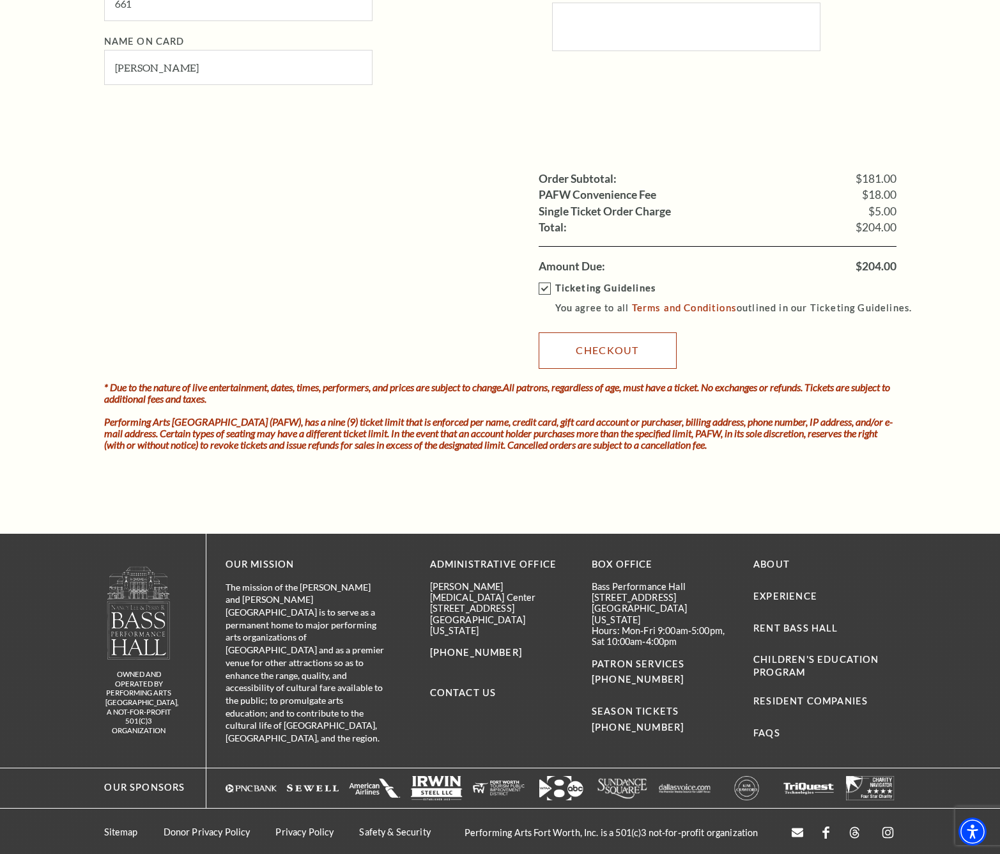
click at [605, 351] on link "Checkout" at bounding box center [608, 350] width 138 height 36
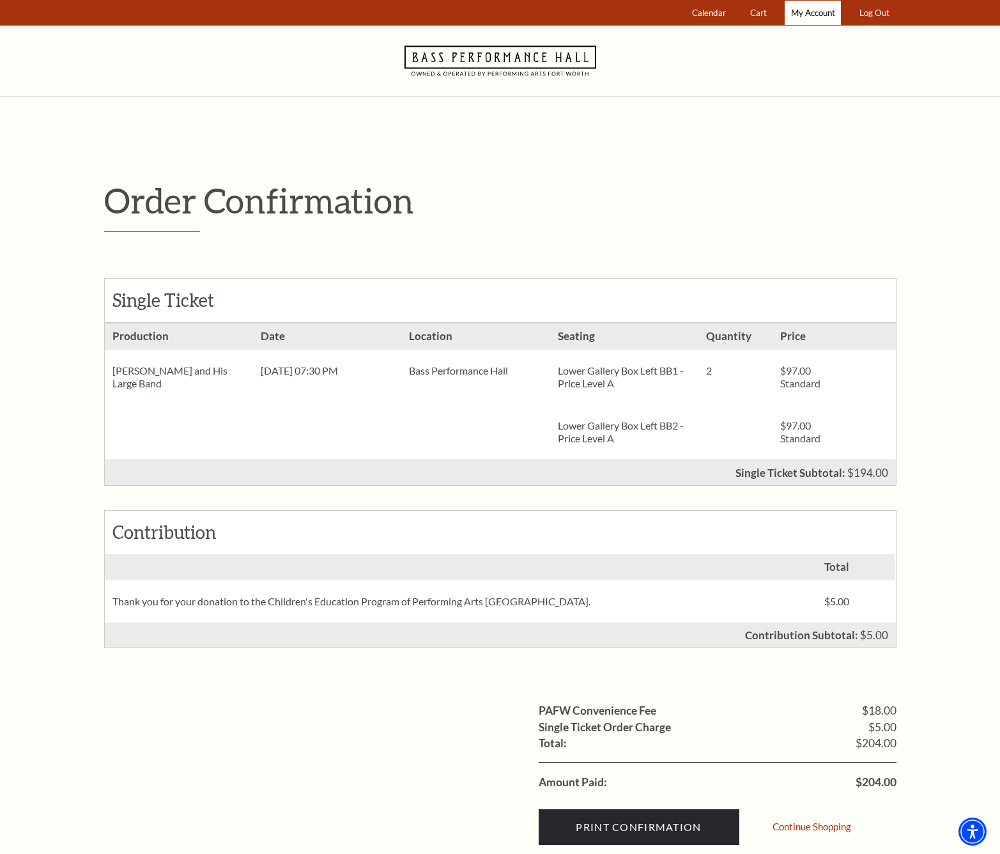
click at [813, 12] on span "My Account" at bounding box center [813, 13] width 44 height 10
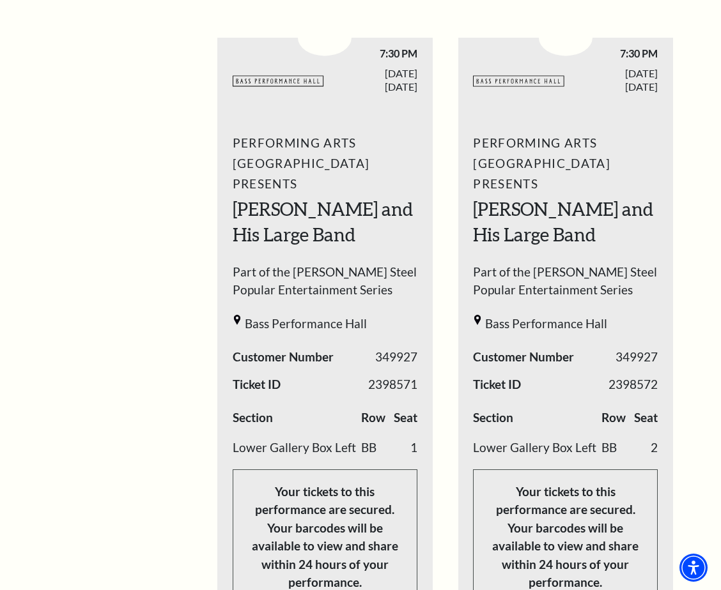
scroll to position [481, 0]
